Goal: Transaction & Acquisition: Book appointment/travel/reservation

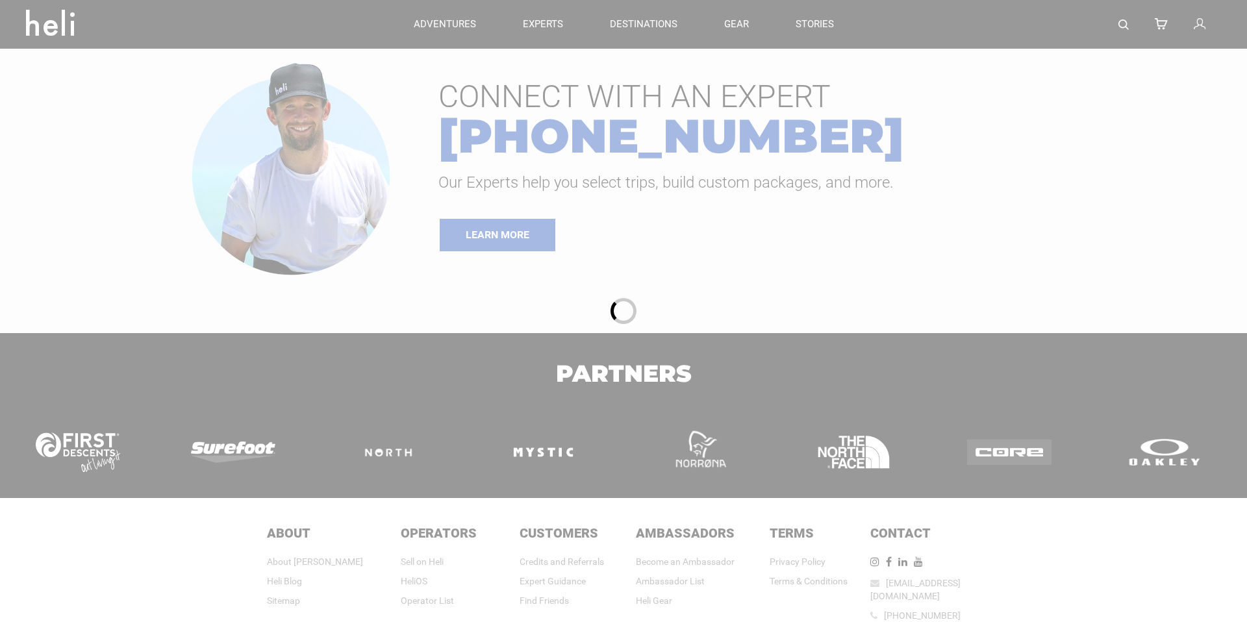
type input "Cat Skiing"
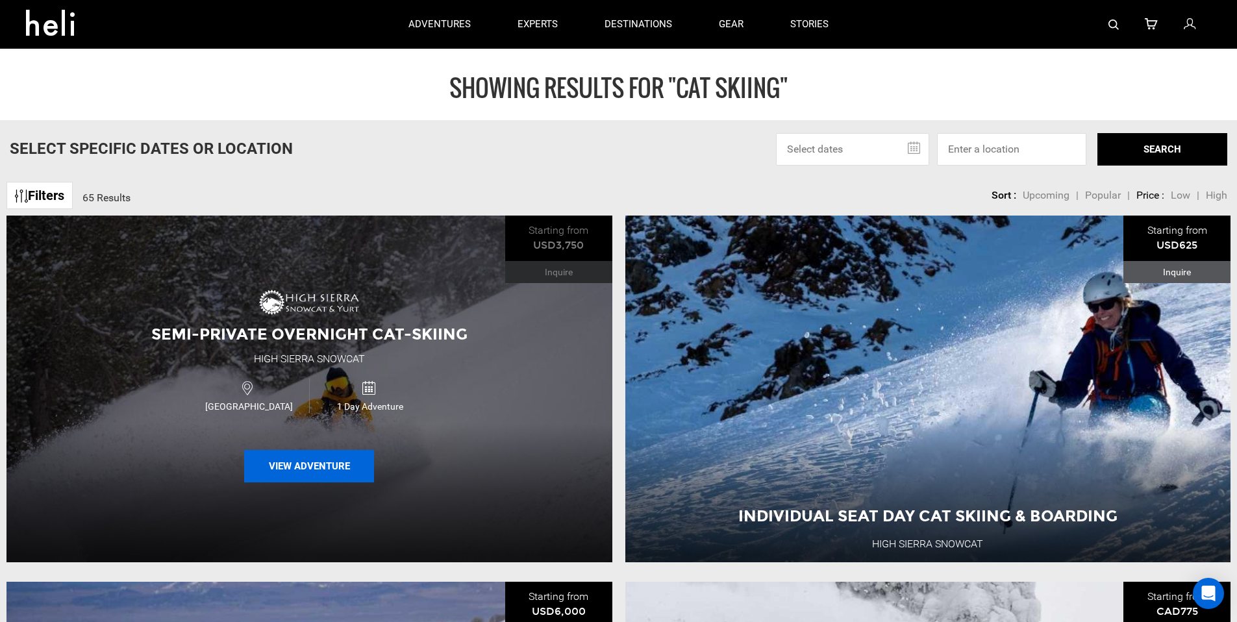
click at [334, 464] on button "View Adventure" at bounding box center [309, 466] width 130 height 32
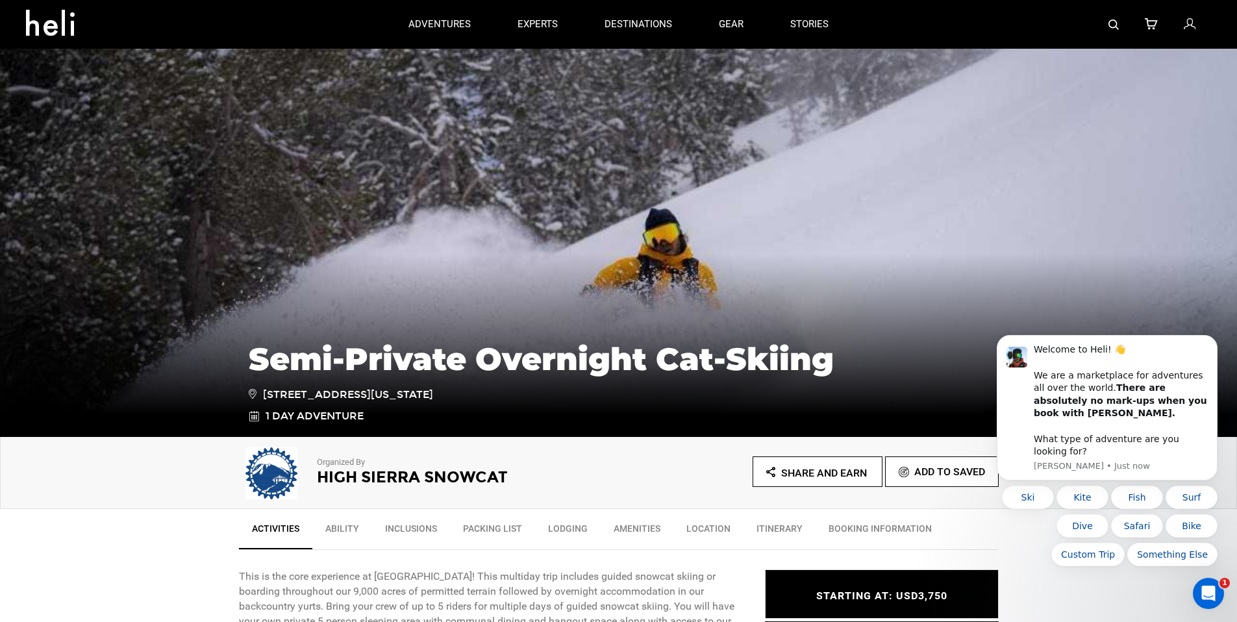
type input "Cat Skiing"
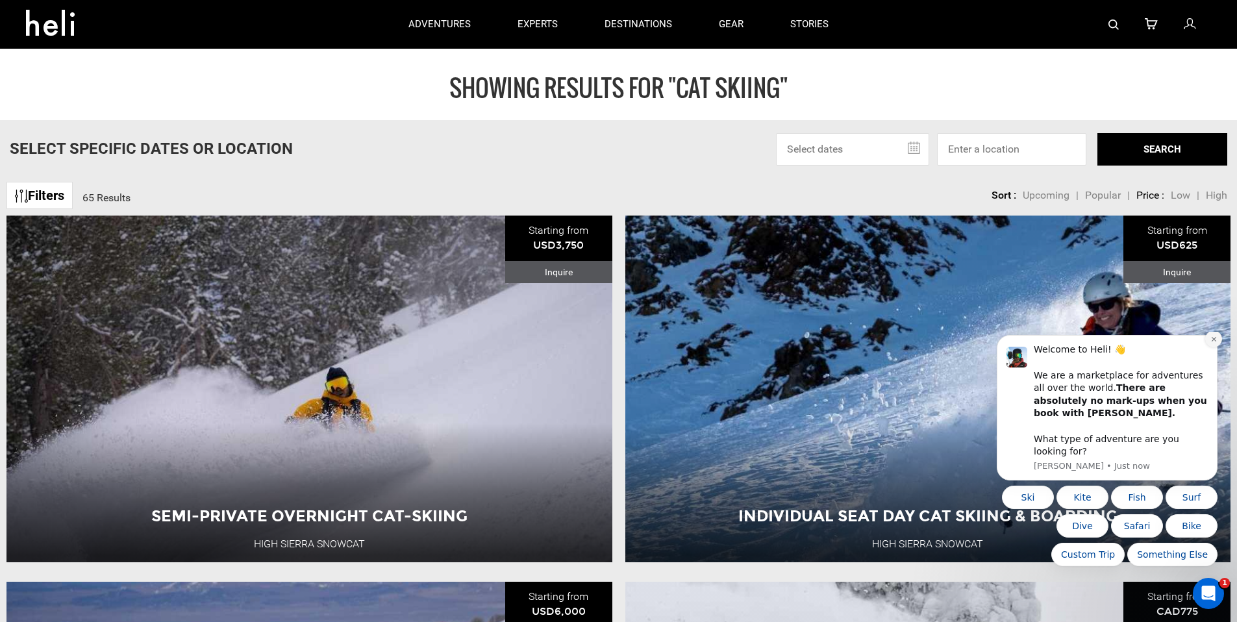
click at [1213, 343] on icon "Dismiss notification" at bounding box center [1214, 339] width 7 height 7
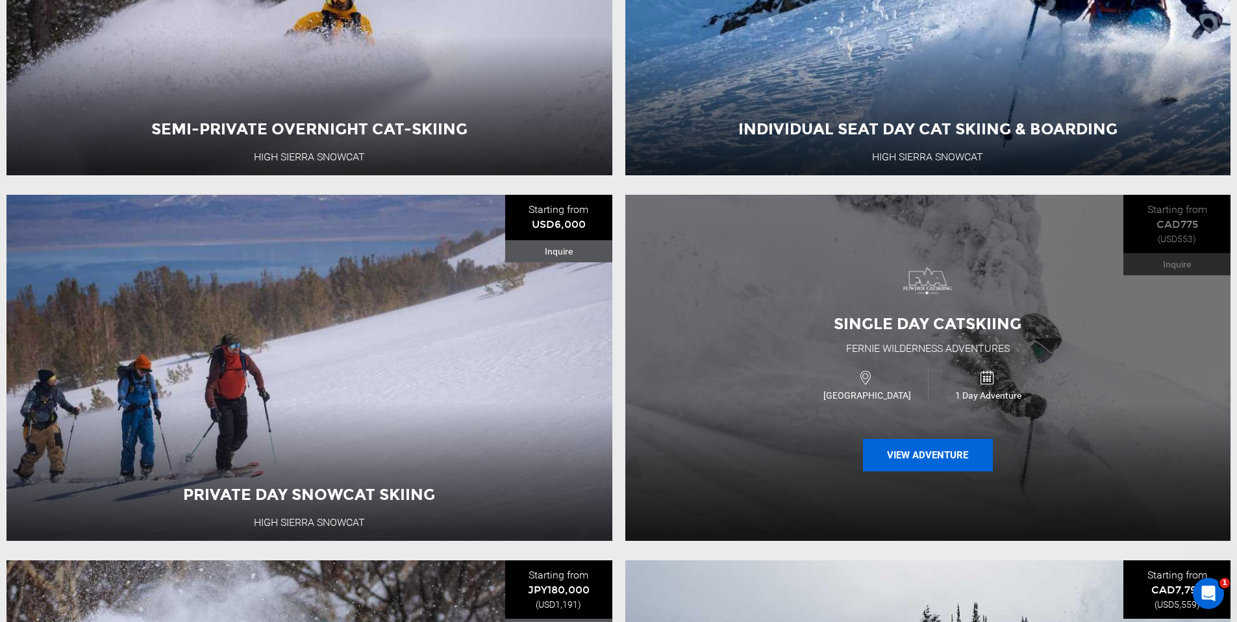
scroll to position [400, 0]
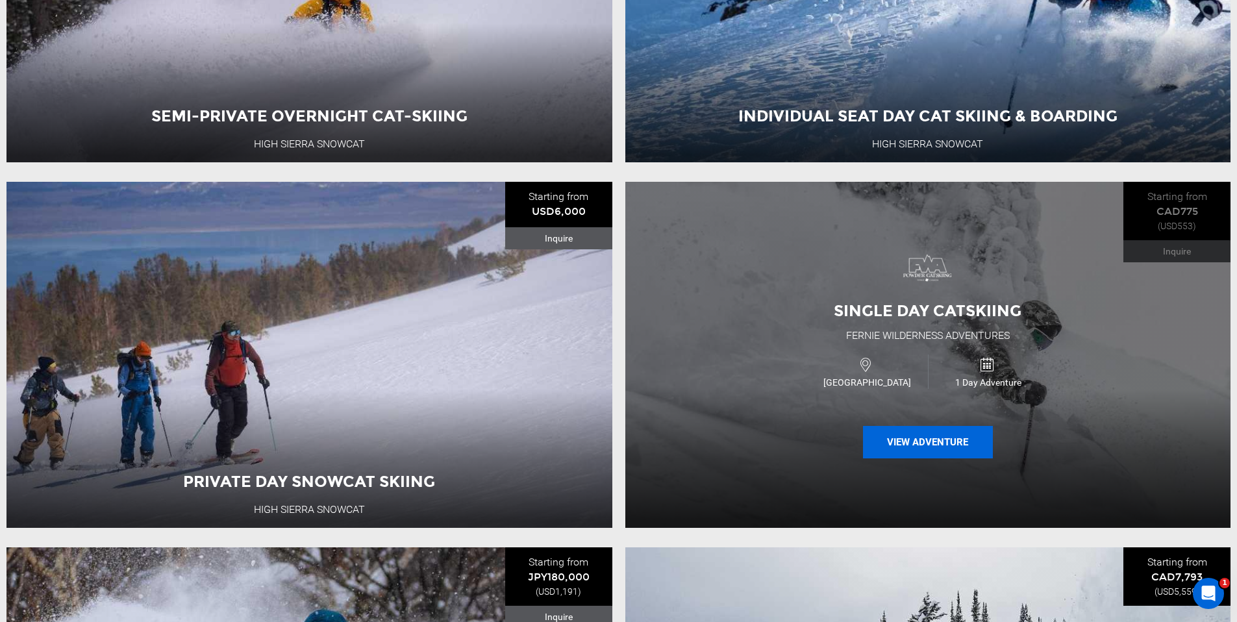
click at [934, 451] on button "View Adventure" at bounding box center [928, 442] width 130 height 32
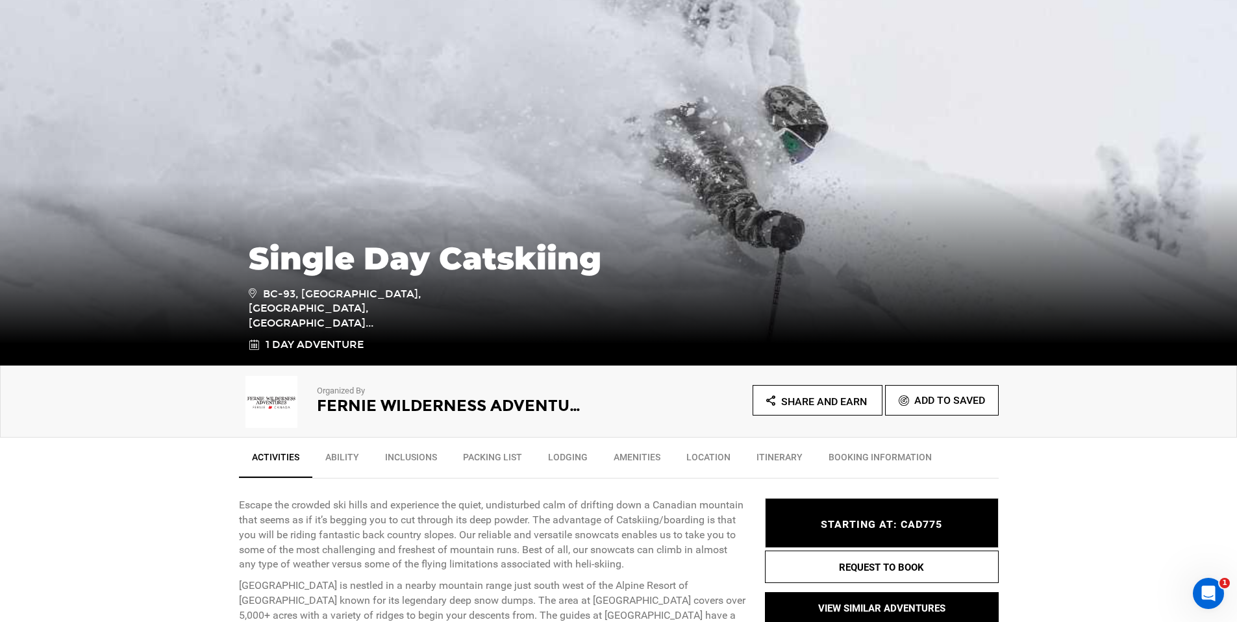
scroll to position [136, 0]
